Goal: Find specific page/section: Find specific page/section

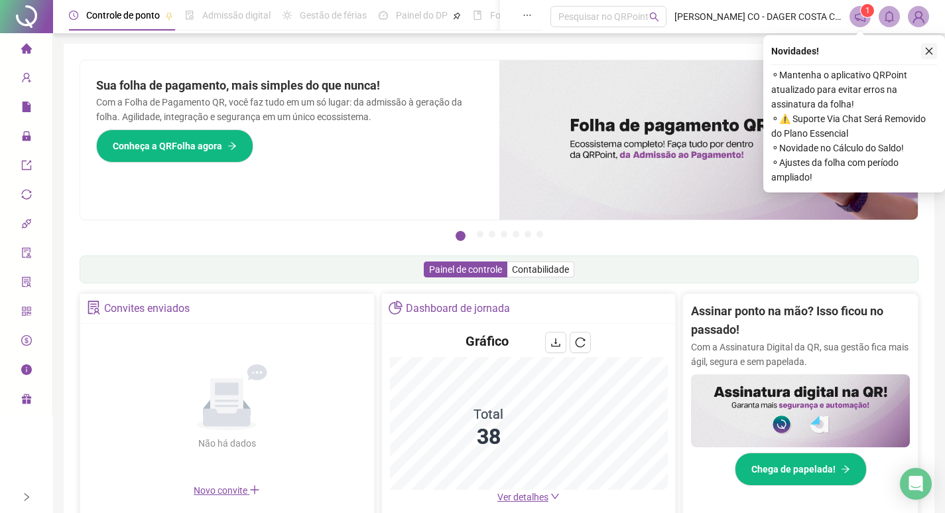
click at [935, 50] on button "button" at bounding box center [929, 51] width 16 height 16
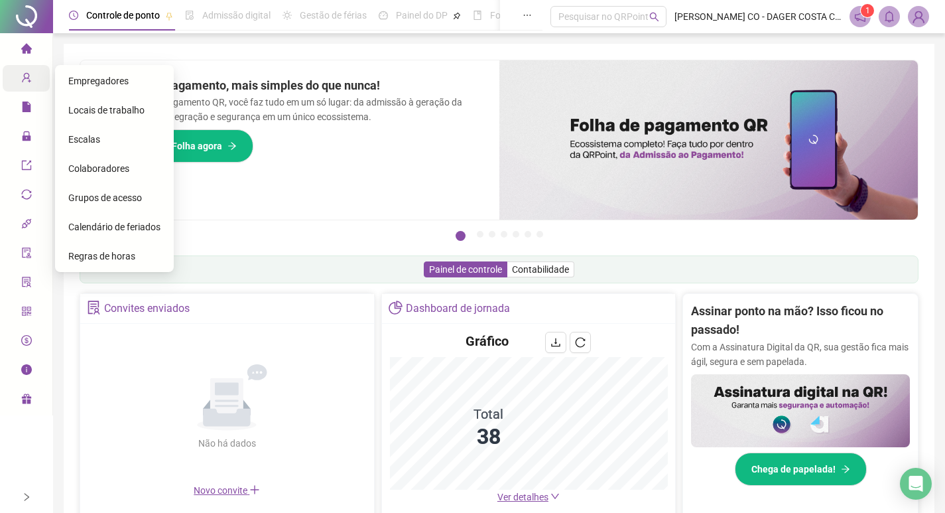
click at [23, 80] on icon "user-add" at bounding box center [26, 77] width 11 height 11
click at [95, 170] on span "Colaboradores" at bounding box center [98, 168] width 61 height 11
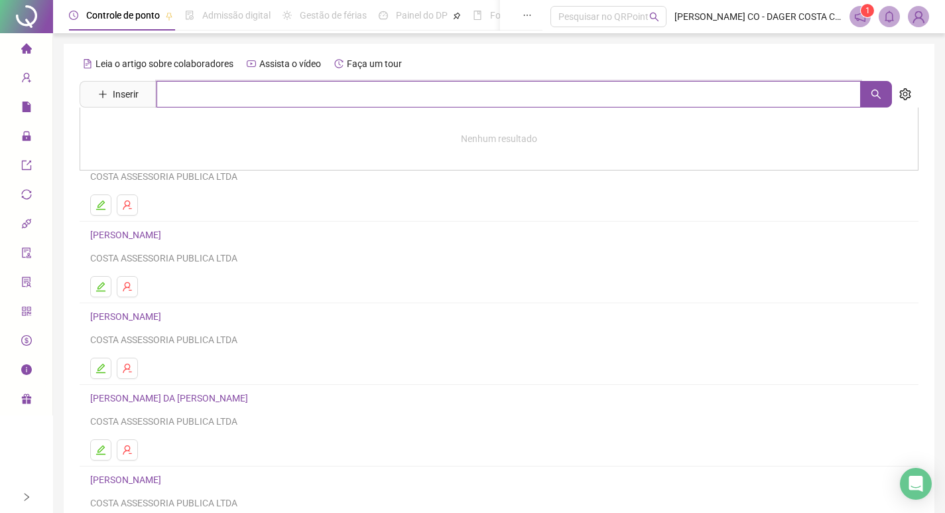
click at [235, 95] on input "text" at bounding box center [509, 94] width 704 height 27
type input "*****"
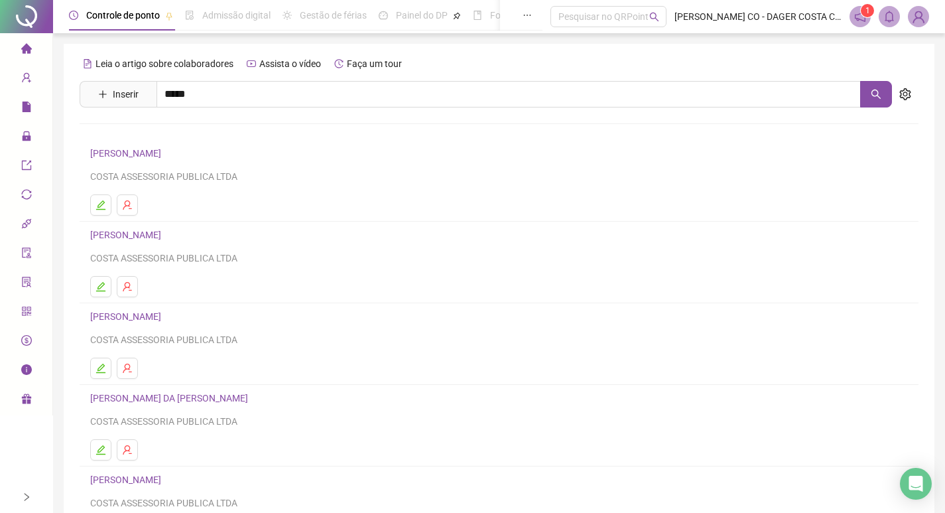
click at [160, 130] on link "[PERSON_NAME]" at bounding box center [139, 133] width 71 height 11
